Goal: Information Seeking & Learning: Learn about a topic

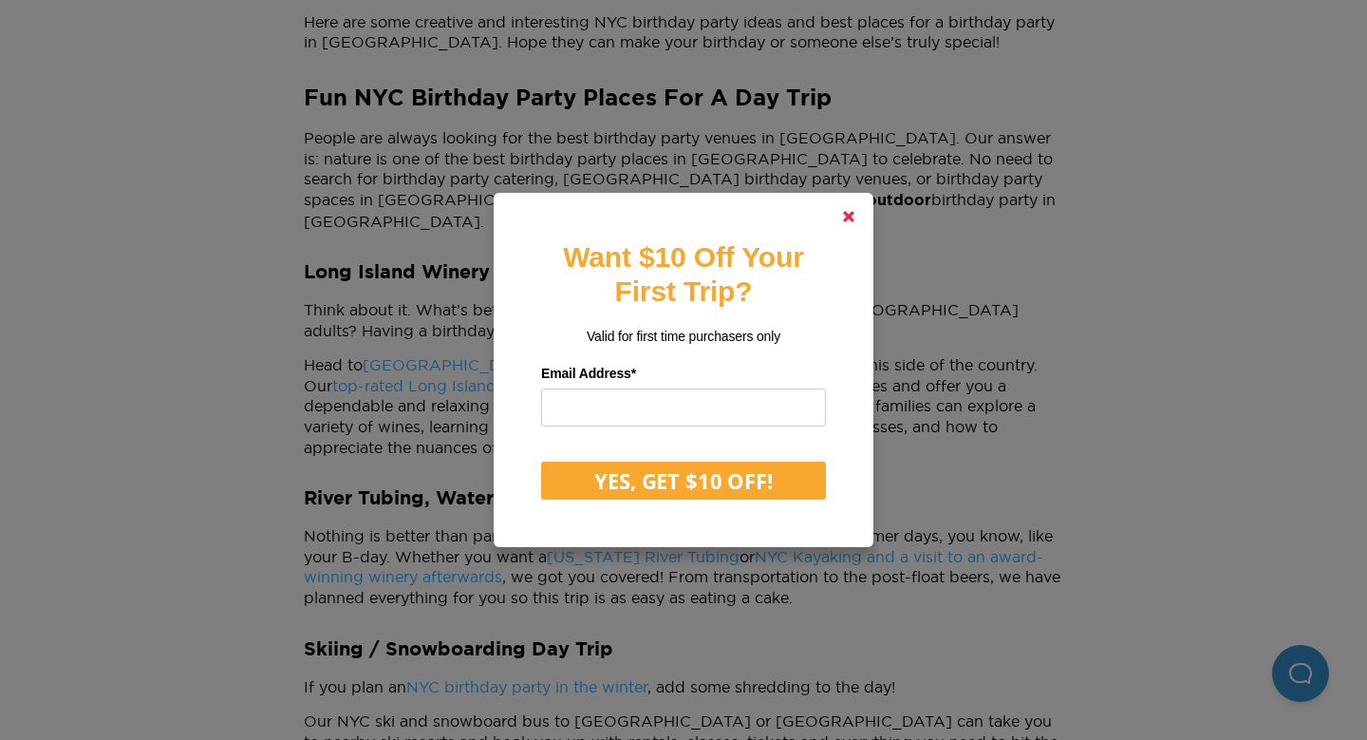
click at [845, 218] on polygon at bounding box center [848, 216] width 11 height 11
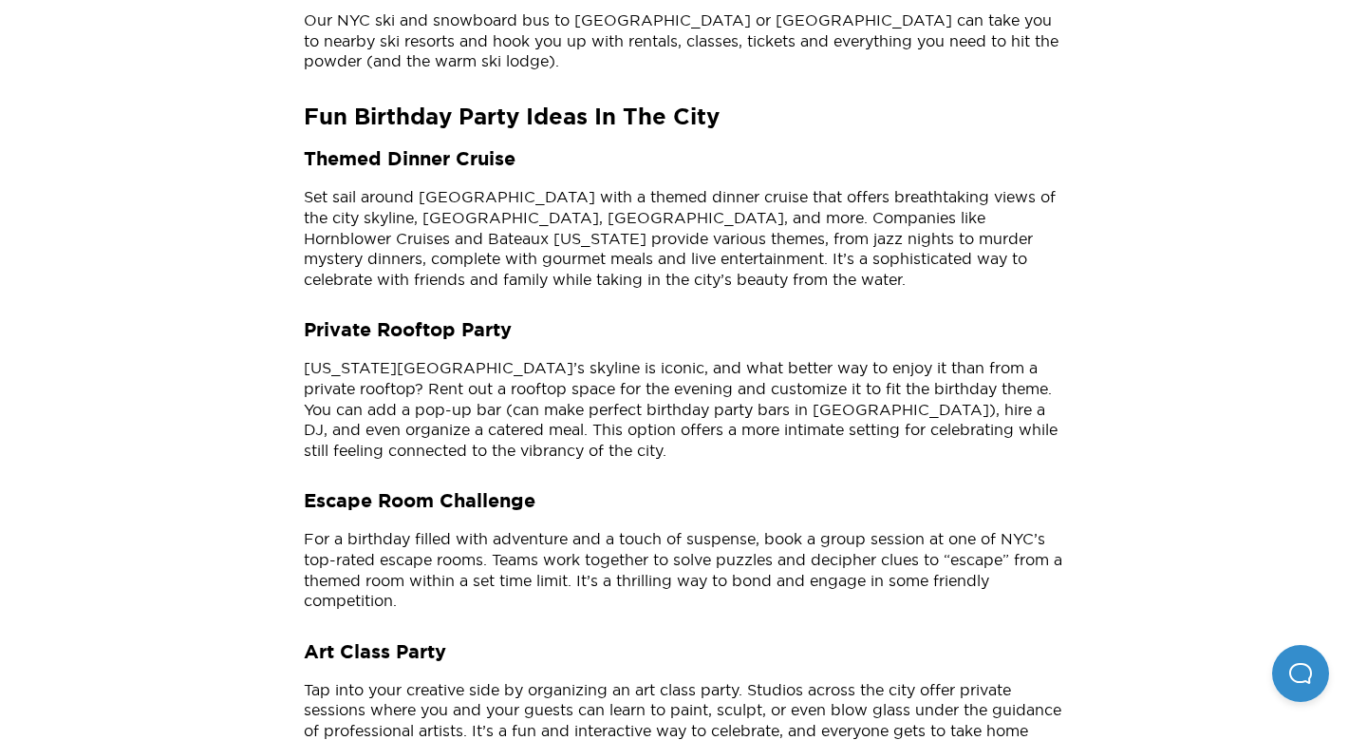
scroll to position [1169, 0]
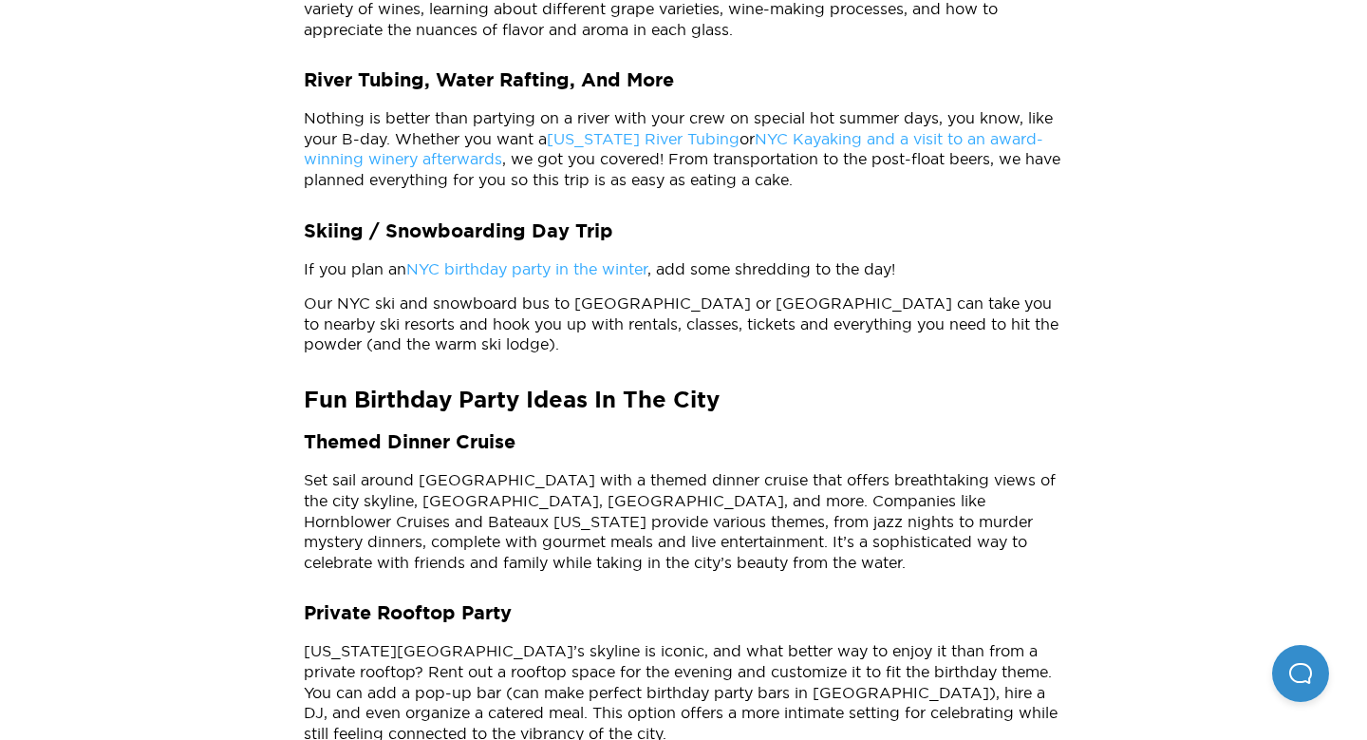
click at [477, 430] on h3 "Themed Dinner Cruise" at bounding box center [684, 443] width 760 height 26
copy h3 "Themed Dinner Cruise"
